Goal: Check status: Check status

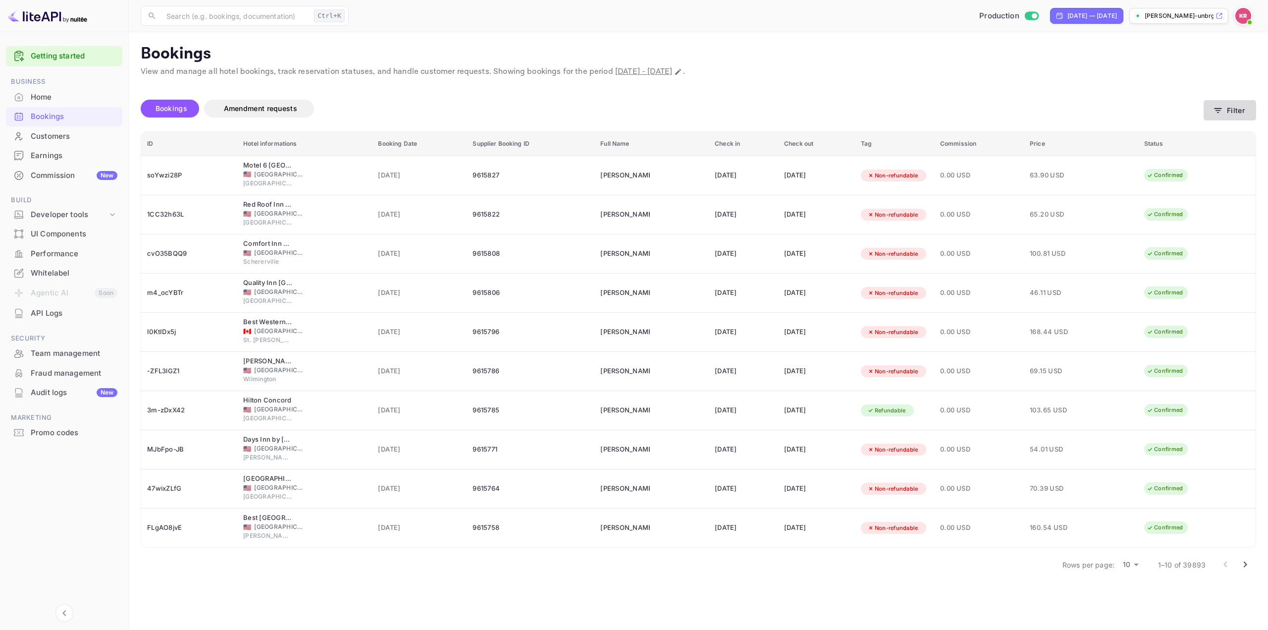
click at [1243, 107] on button "Filter" at bounding box center [1230, 110] width 53 height 20
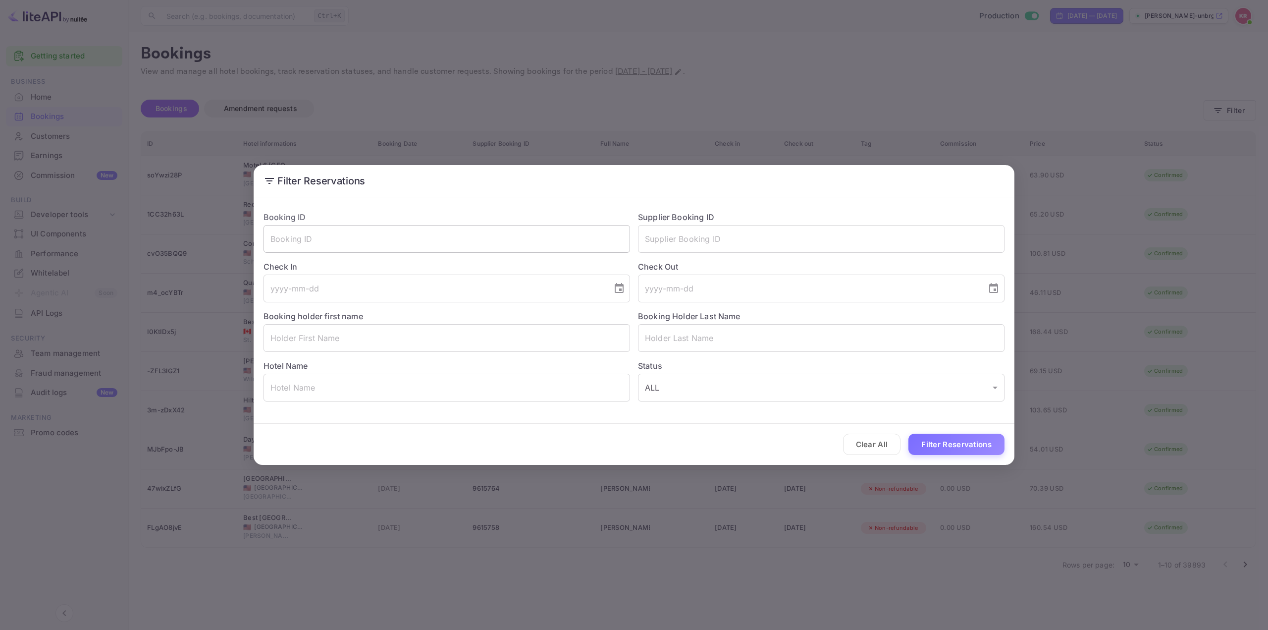
click at [372, 240] on input "text" at bounding box center [447, 239] width 367 height 28
paste input "xPQb_cgE4"
type input "xPQb_cgE4"
click at [973, 453] on button "Filter Reservations" at bounding box center [957, 444] width 96 height 21
click at [965, 446] on div "Clear All Loading..." at bounding box center [634, 444] width 761 height 41
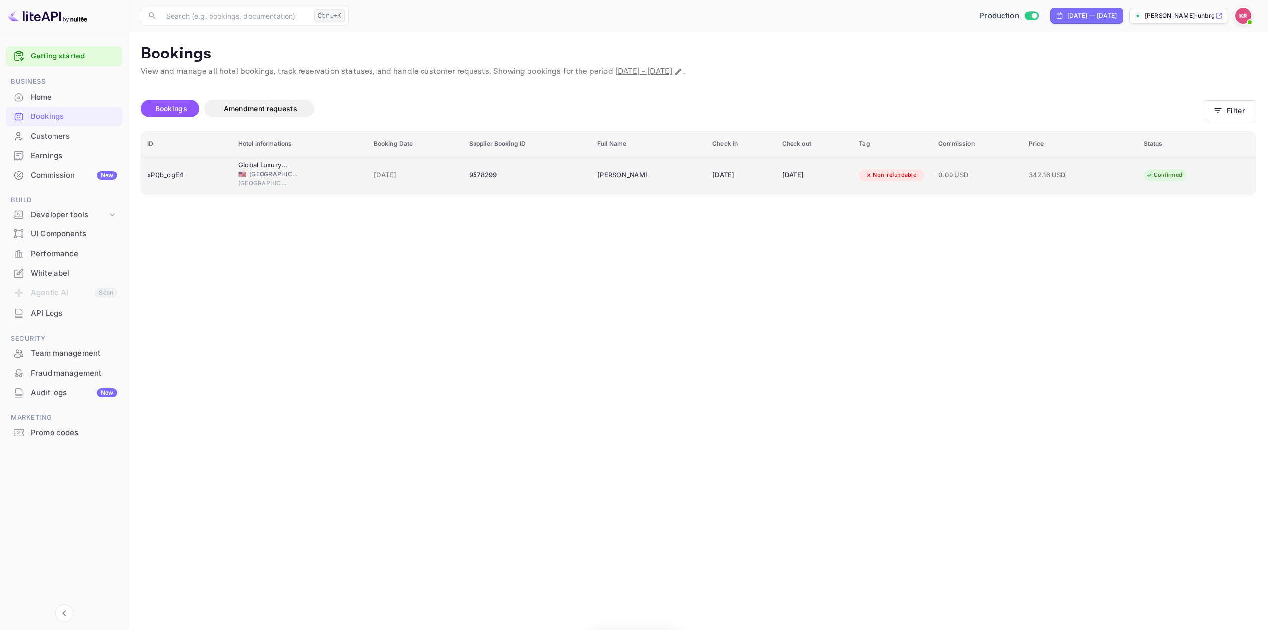
click at [617, 165] on td "[PERSON_NAME]" at bounding box center [649, 175] width 115 height 39
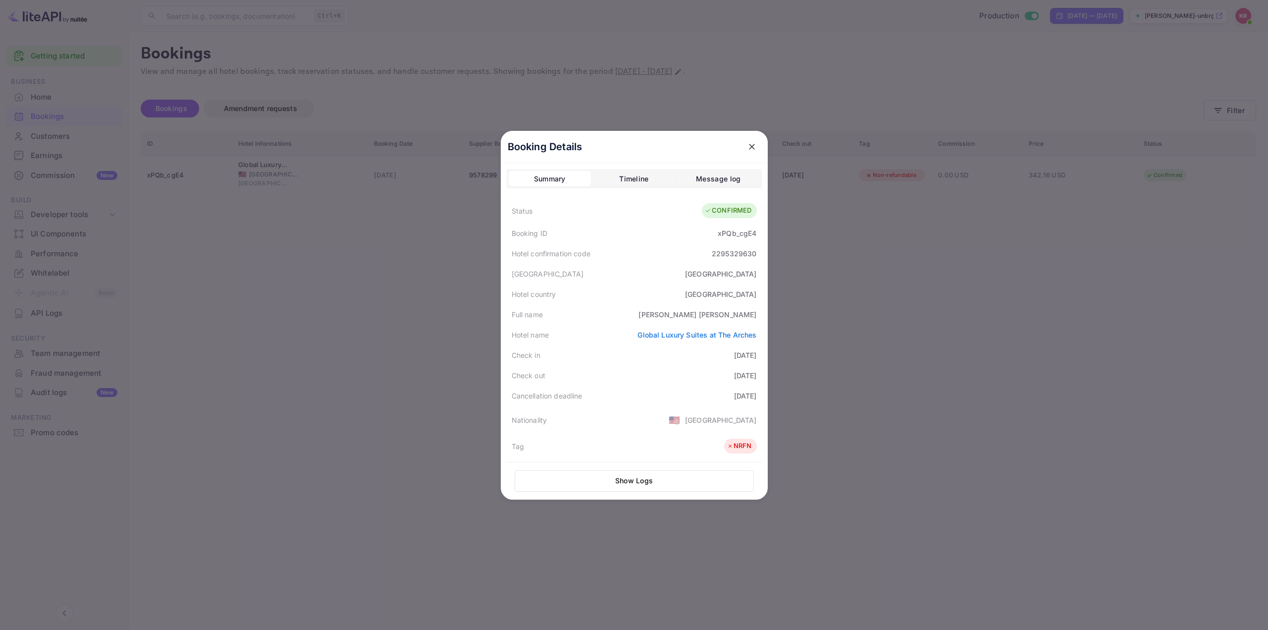
click at [724, 252] on div "2295329630" at bounding box center [734, 253] width 45 height 10
click at [713, 271] on div "[GEOGRAPHIC_DATA]" at bounding box center [634, 274] width 255 height 20
click at [619, 254] on div "Hotel confirmation code 2295329630" at bounding box center [634, 253] width 255 height 20
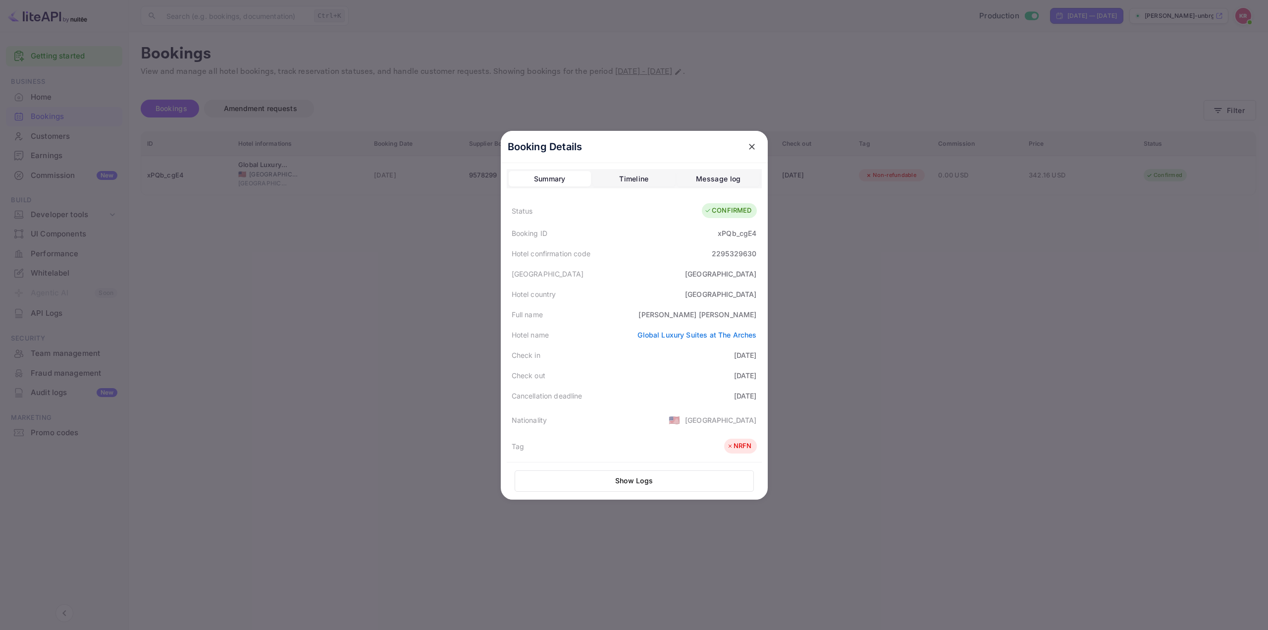
click at [644, 310] on div "Full name [PERSON_NAME]" at bounding box center [634, 314] width 255 height 20
click at [640, 314] on div "Full name [PERSON_NAME]" at bounding box center [634, 314] width 255 height 20
click at [639, 314] on div "Full name [PERSON_NAME]" at bounding box center [634, 314] width 255 height 20
click at [725, 255] on div "2295329630" at bounding box center [734, 253] width 45 height 10
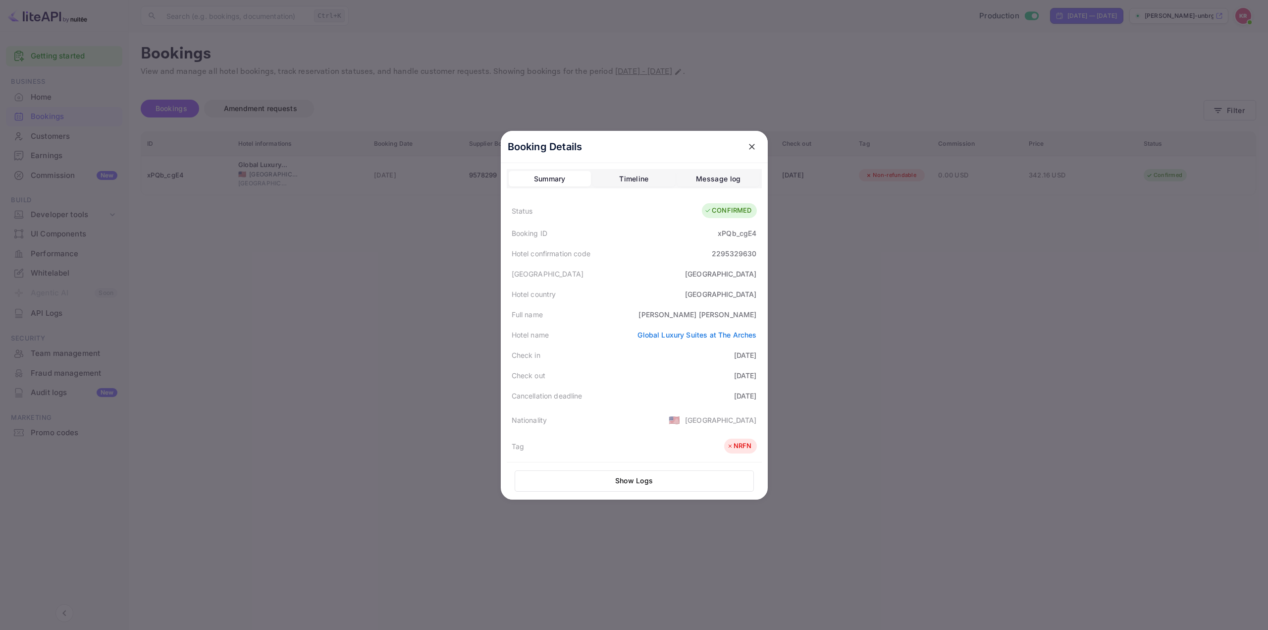
click at [659, 275] on div "[GEOGRAPHIC_DATA]" at bounding box center [634, 274] width 255 height 20
click at [642, 307] on div "Full name [PERSON_NAME]" at bounding box center [634, 314] width 255 height 20
click at [734, 254] on div "2295329630" at bounding box center [734, 253] width 45 height 10
copy div "2295329630"
